Goal: Information Seeking & Learning: Learn about a topic

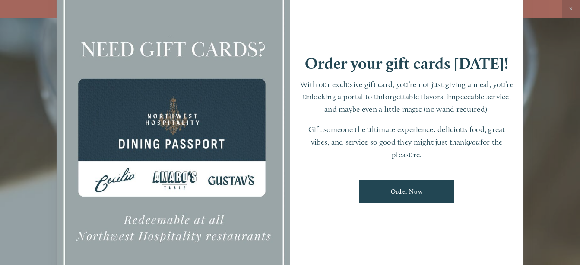
scroll to position [18, 0]
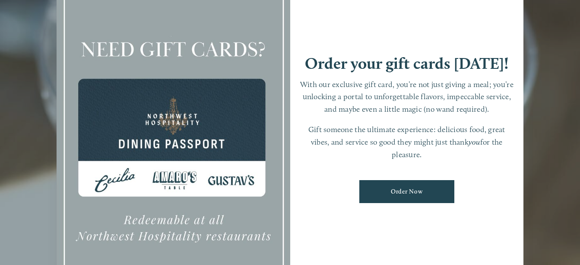
click at [542, 135] on div at bounding box center [290, 132] width 580 height 265
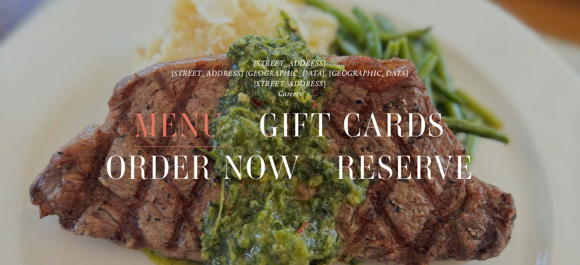
click at [185, 124] on span "Menu" at bounding box center [179, 125] width 90 height 42
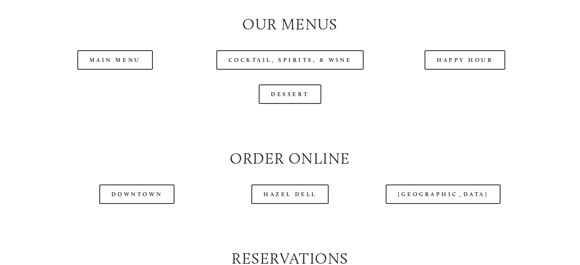
scroll to position [864, 0]
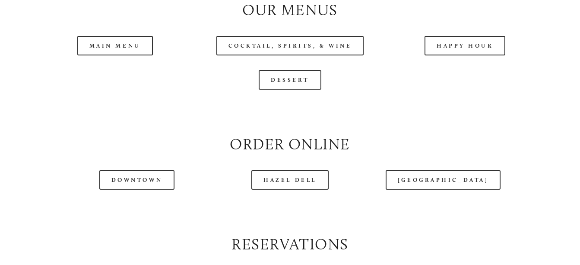
click at [129, 50] on header "Menu Order Now Visit Gallery 0" at bounding box center [289, 18] width 545 height 80
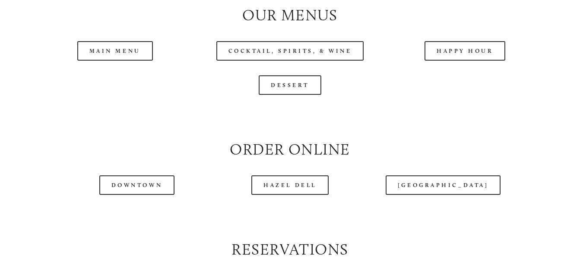
scroll to position [938, 0]
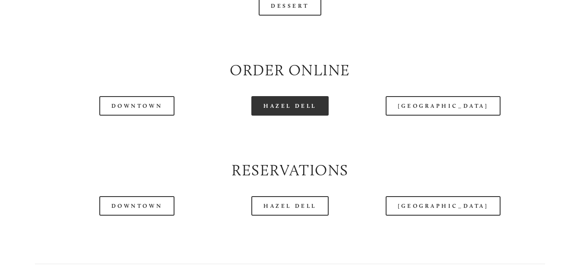
click at [283, 109] on link "Hazel Dell" at bounding box center [290, 105] width 77 height 19
